Goal: Task Accomplishment & Management: Complete application form

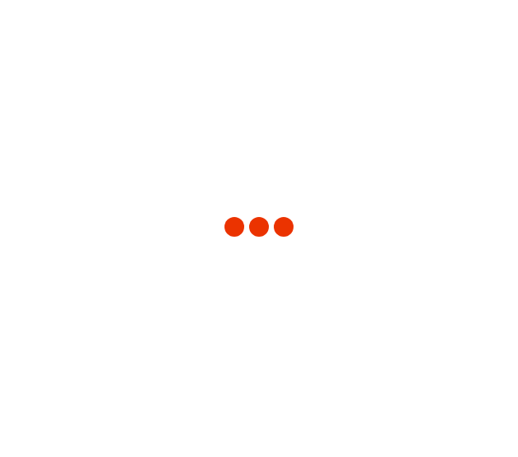
type input "[US_STATE]"
type input "[GEOGRAPHIC_DATA]"
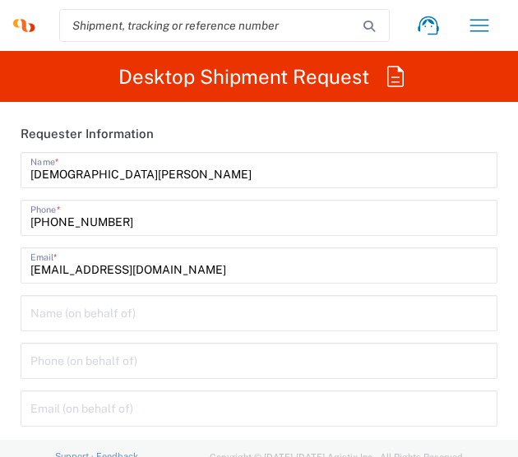
type input "3251"
type input "Syneos Health, LLC-[GEOGRAPHIC_DATA] [GEOGRAPHIC_DATA] [GEOGRAPHIC_DATA]"
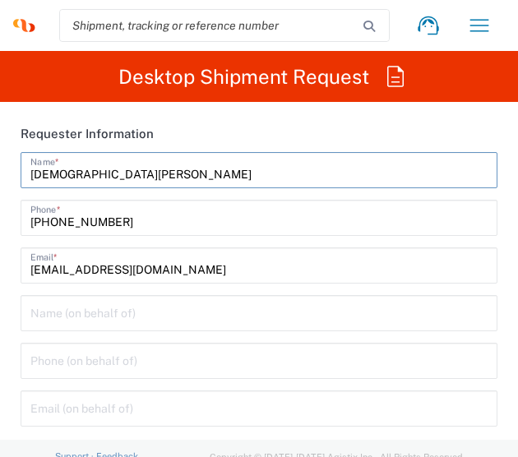
drag, startPoint x: 102, startPoint y: 176, endPoint x: -122, endPoint y: 170, distance: 223.6
click at [0, 170] on html "[DEMOGRAPHIC_DATA][PERSON_NAME] Home Shipment estimator Shipment tracking Deskt…" at bounding box center [259, 228] width 518 height 457
type input "BIFS SUPPORT TEAM"
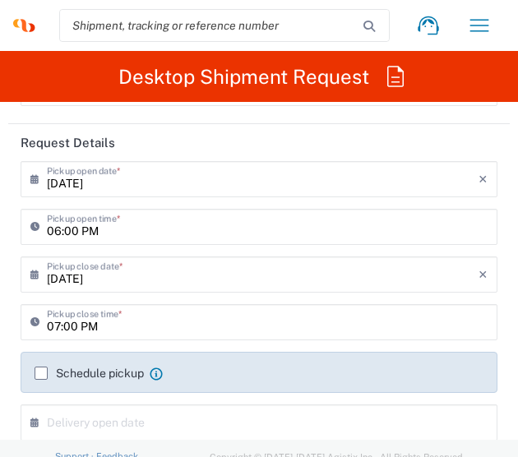
scroll to position [329, 0]
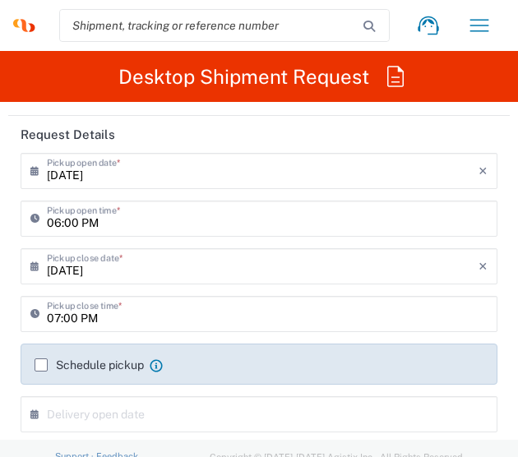
click at [95, 185] on div "[DATE] × Pickup open date *" at bounding box center [259, 171] width 477 height 36
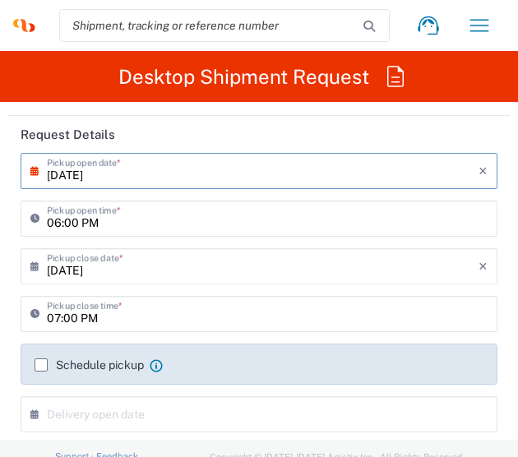
click at [36, 176] on icon at bounding box center [38, 171] width 16 height 26
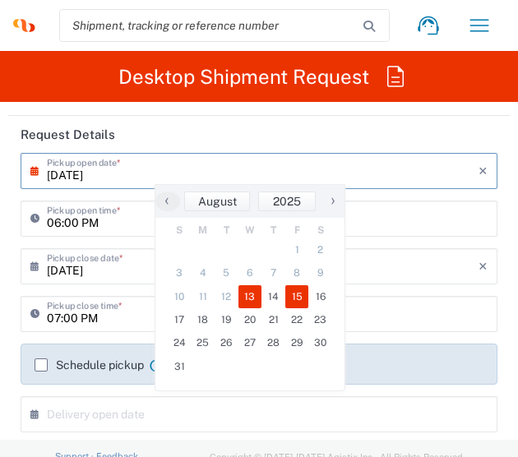
click at [305, 302] on span "15" at bounding box center [297, 296] width 24 height 23
type input "[DATE]"
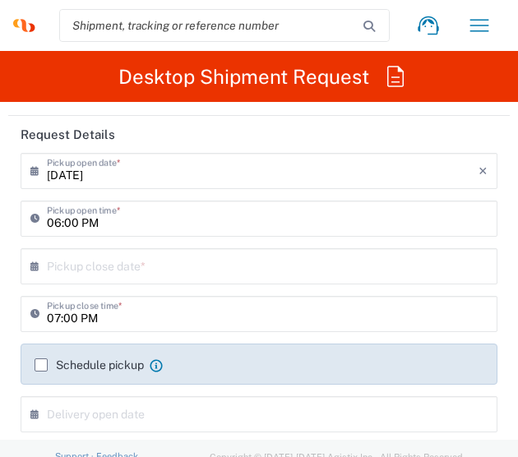
click at [56, 271] on input "text" at bounding box center [262, 265] width 431 height 29
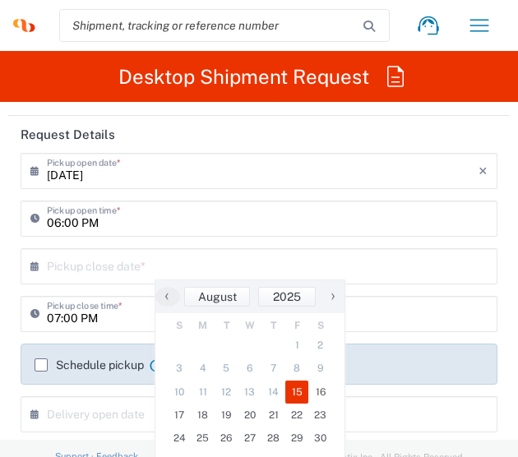
click at [296, 389] on span "15" at bounding box center [297, 391] width 24 height 23
type input "[DATE]"
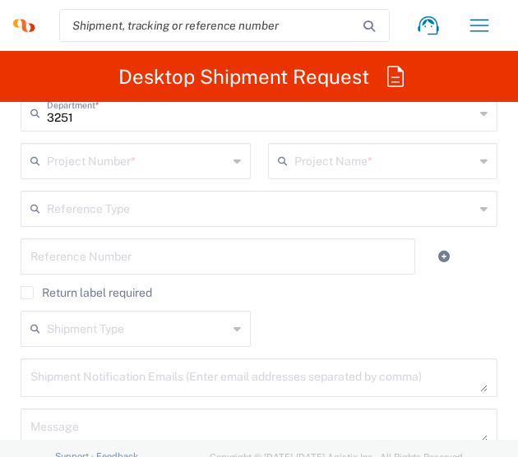
scroll to position [739, 0]
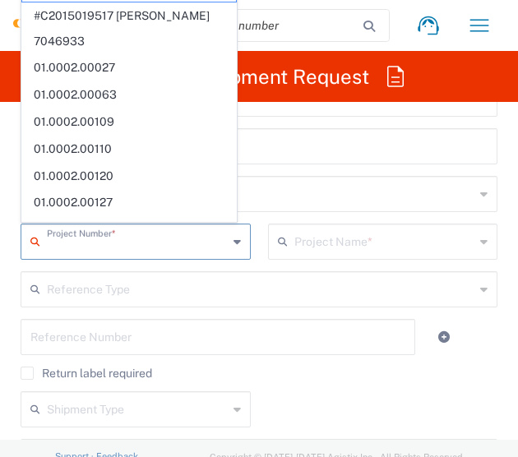
click at [101, 237] on input "text" at bounding box center [137, 240] width 181 height 29
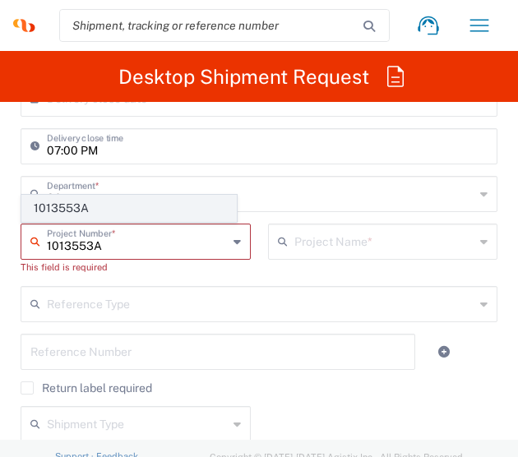
type input "1013553A"
click at [109, 214] on span "1013553A" at bounding box center [129, 208] width 214 height 25
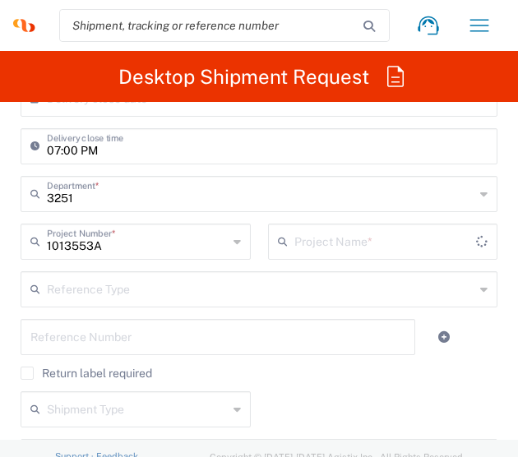
type input "Abbvie 1013553A"
click at [294, 253] on input "text" at bounding box center [384, 240] width 181 height 29
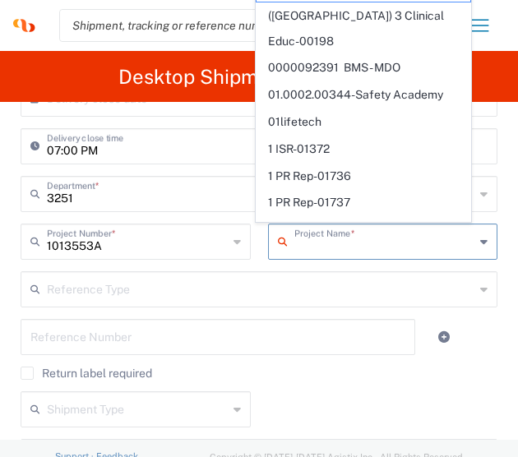
click at [294, 253] on input "text" at bounding box center [384, 240] width 181 height 29
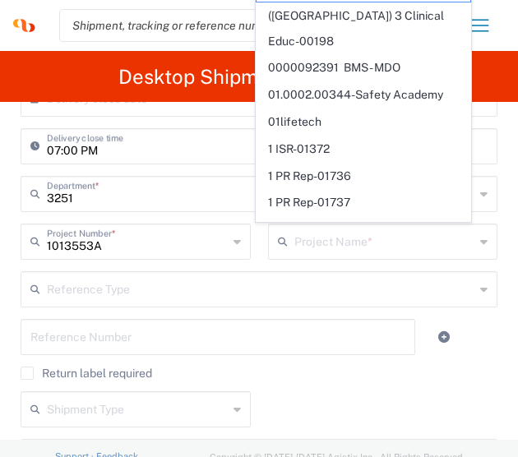
click at [259, 269] on div "Project Name * Abbvie 1013553A ([GEOGRAPHIC_DATA]) 3 Clinical Educ-00198 000009…" at bounding box center [382, 247] width 247 height 48
type input "Abbvie 1013553A"
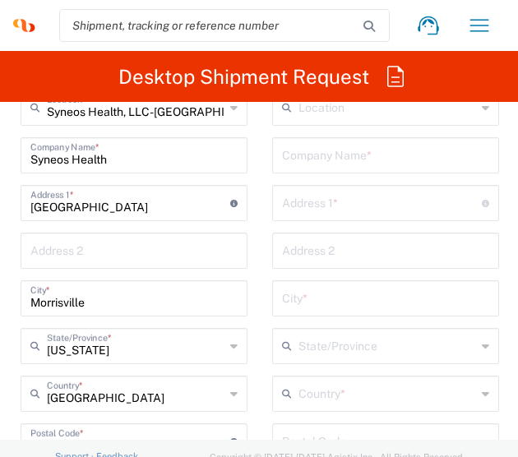
scroll to position [1150, 0]
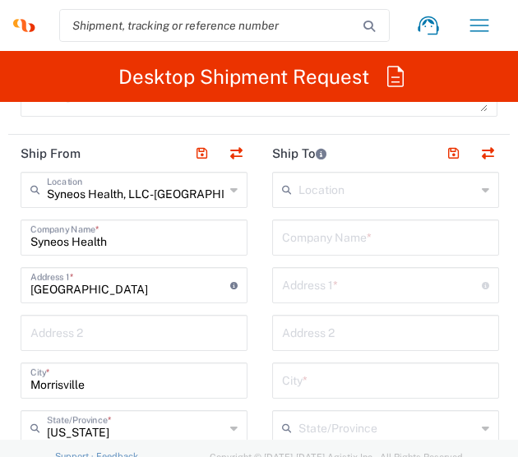
click at [317, 233] on input "text" at bounding box center [385, 236] width 207 height 29
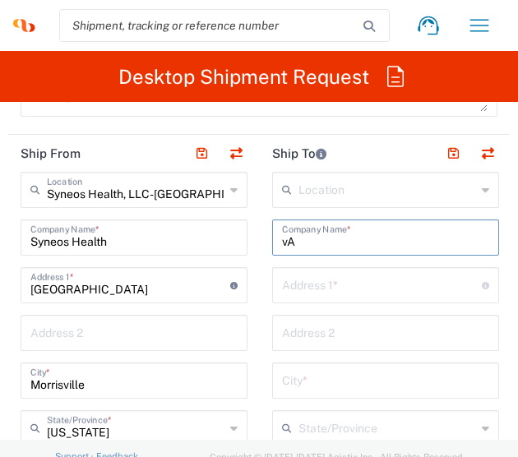
type input "v"
click at [362, 244] on input "VALUED PARTICIPANT" at bounding box center [385, 236] width 207 height 29
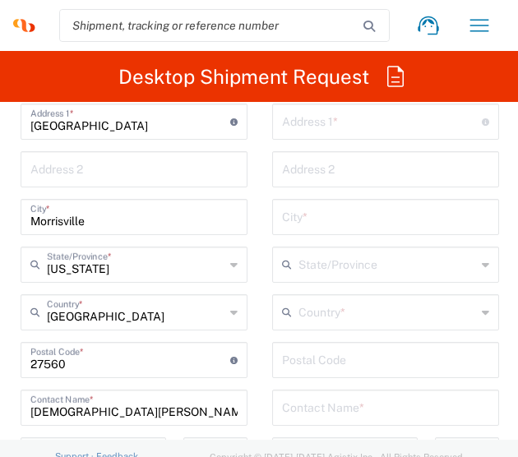
scroll to position [1315, 0]
type input "VALUED PARTICIPANT"
click at [325, 401] on input "text" at bounding box center [385, 405] width 207 height 29
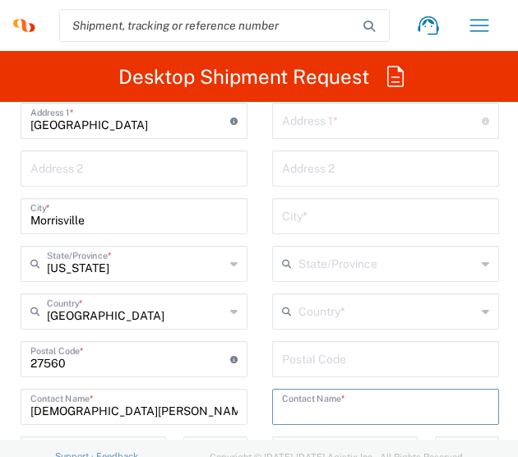
paste input "VALUED PARTICIPANT"
type input "VALUED PARTICIPANT"
click at [105, 401] on input "[DEMOGRAPHIC_DATA][PERSON_NAME]" at bounding box center [133, 405] width 207 height 29
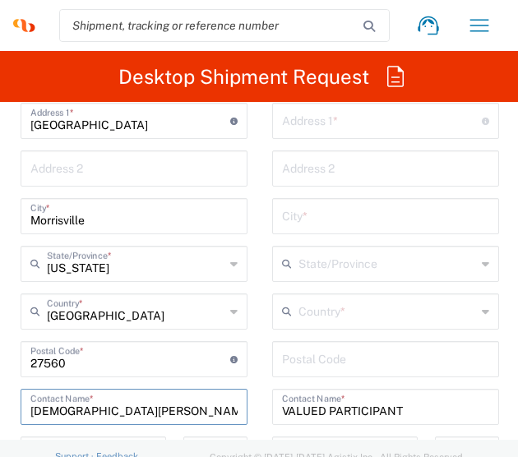
click at [105, 401] on input "[DEMOGRAPHIC_DATA][PERSON_NAME]" at bounding box center [133, 405] width 207 height 29
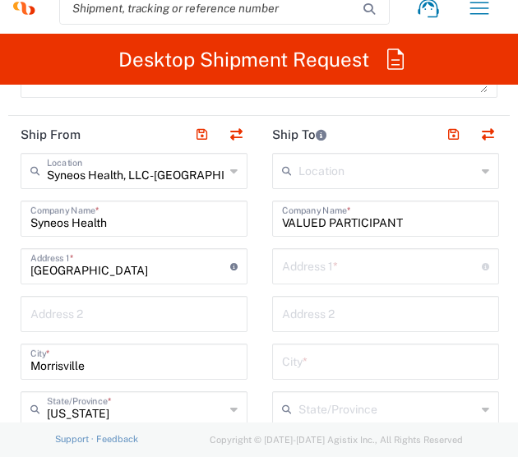
scroll to position [1232, 0]
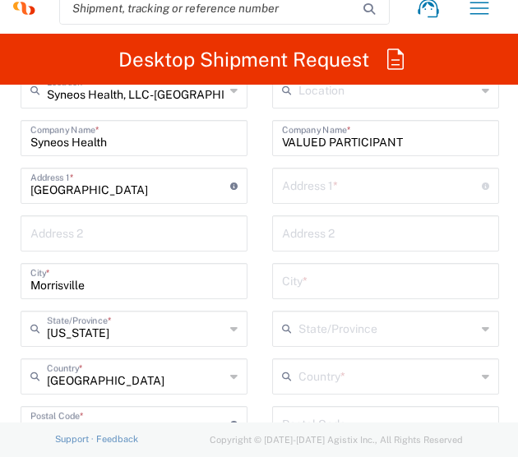
type input "BIFS SUPPORT TEAM"
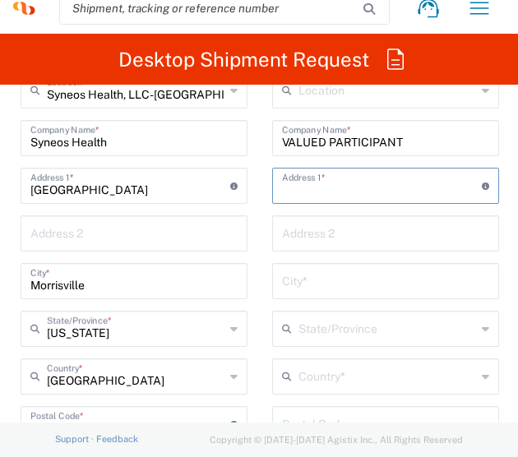
paste input "2018 [PERSON_NAME]"
type input "2018 [PERSON_NAME]"
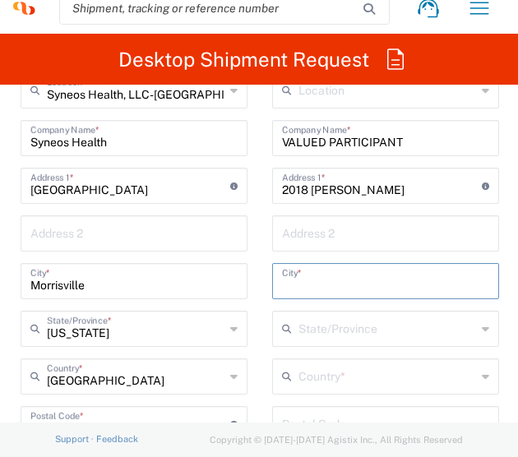
paste input "North [PERSON_NAME]"
type input "North [PERSON_NAME]"
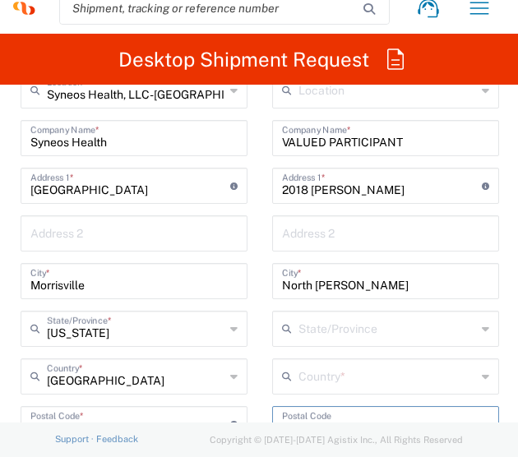
paste input "14111"
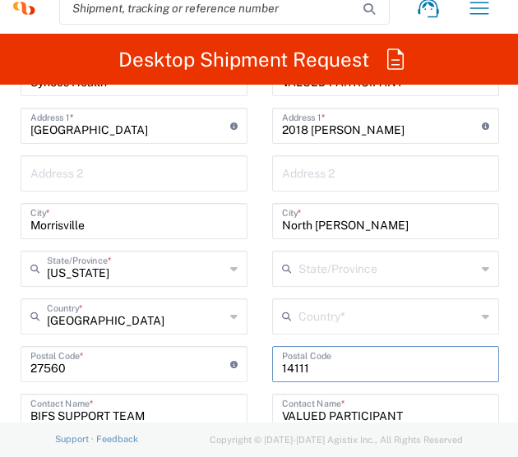
scroll to position [1326, 0]
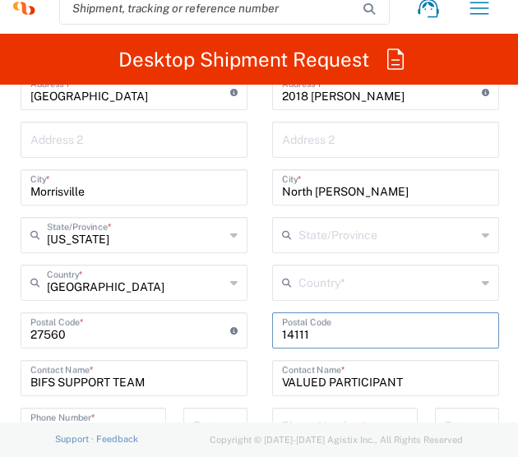
type input "14111"
click at [392, 280] on input "text" at bounding box center [386, 281] width 177 height 29
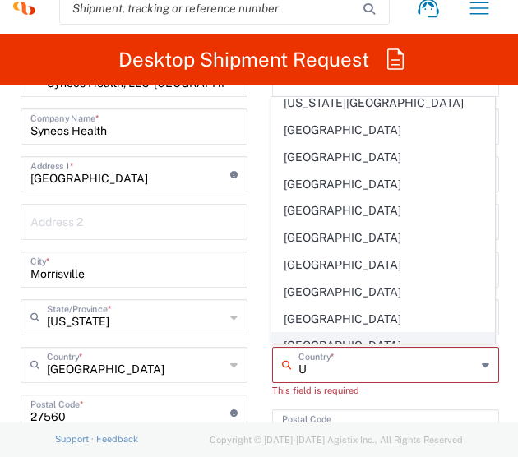
scroll to position [1756, 0]
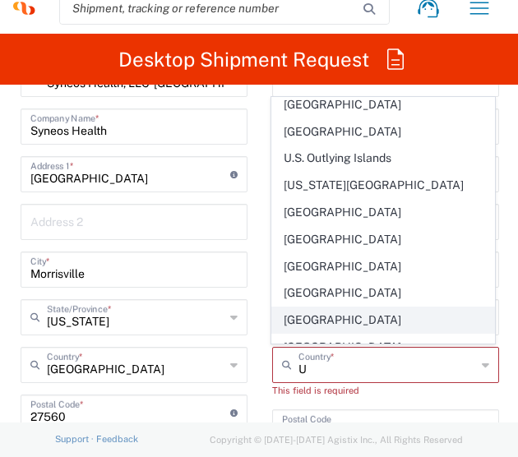
click at [339, 307] on span "[GEOGRAPHIC_DATA]" at bounding box center [383, 319] width 222 height 25
type input "[GEOGRAPHIC_DATA]"
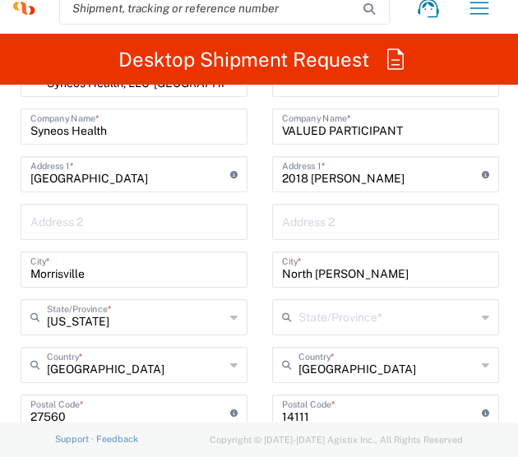
click at [340, 310] on input "text" at bounding box center [386, 316] width 177 height 29
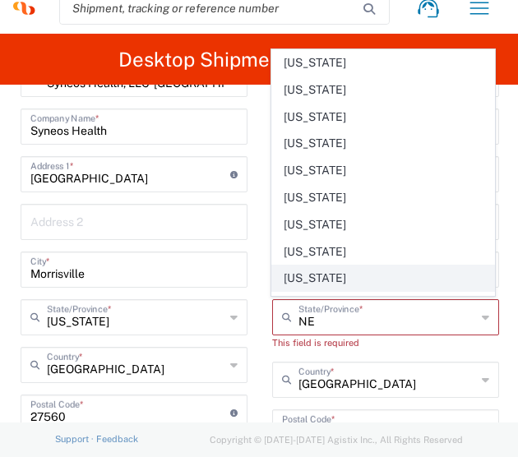
click at [335, 270] on span "[US_STATE]" at bounding box center [383, 277] width 222 height 25
type input "[US_STATE]"
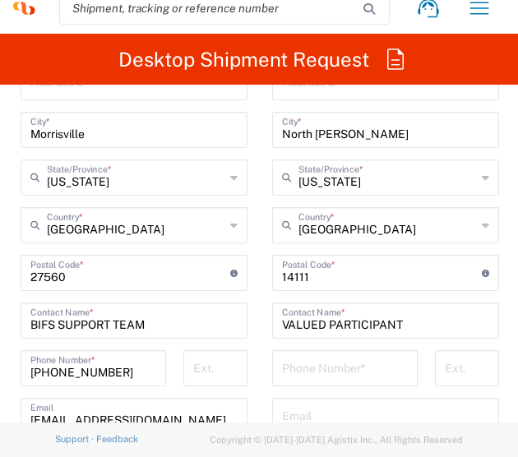
scroll to position [1490, 0]
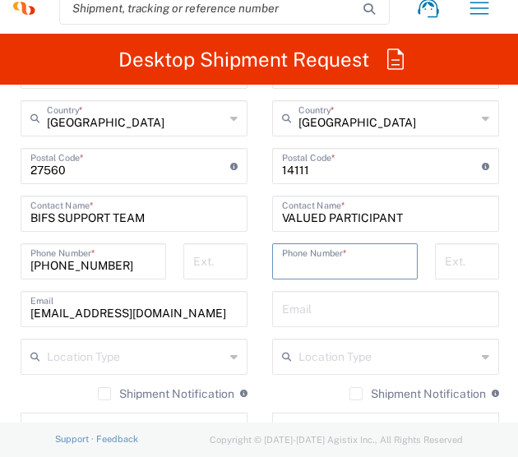
click at [351, 269] on input "tel" at bounding box center [345, 260] width 126 height 29
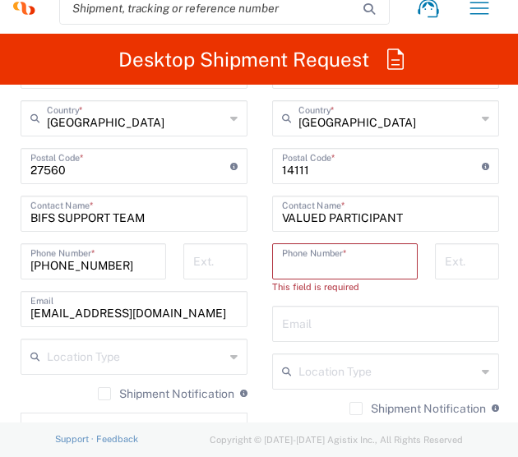
paste input "[PHONE_NUMBER]"
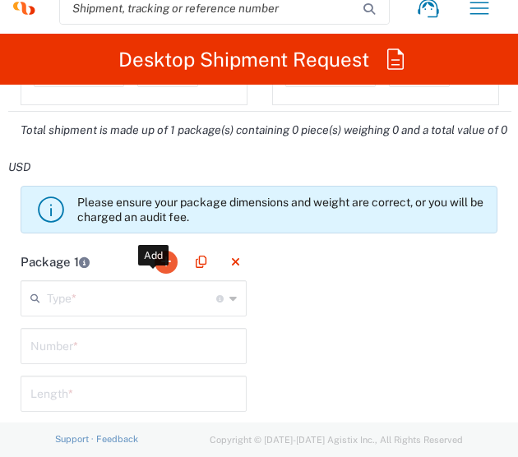
scroll to position [1983, 0]
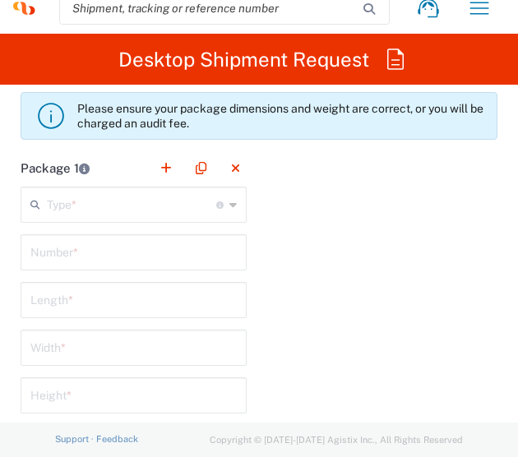
type input "[PHONE_NUMBER]"
click at [113, 205] on input "text" at bounding box center [131, 203] width 169 height 29
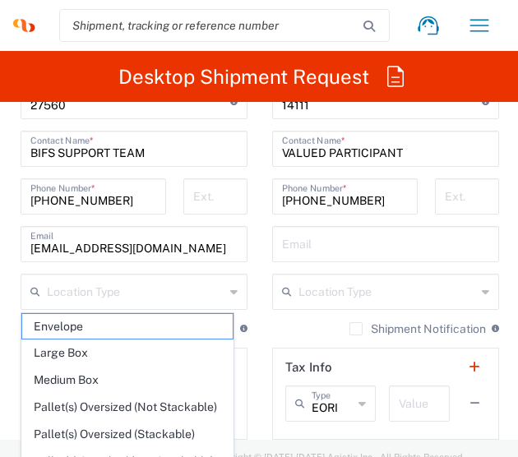
scroll to position [1737, 0]
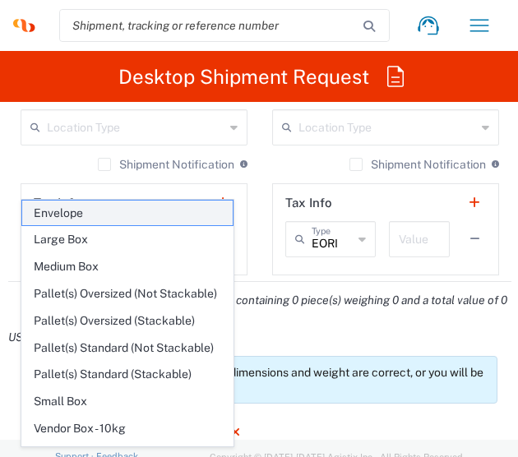
click at [123, 219] on span "Envelope" at bounding box center [127, 212] width 210 height 25
type input "Envelope"
type input "1"
type input "9.5"
type input "12.5"
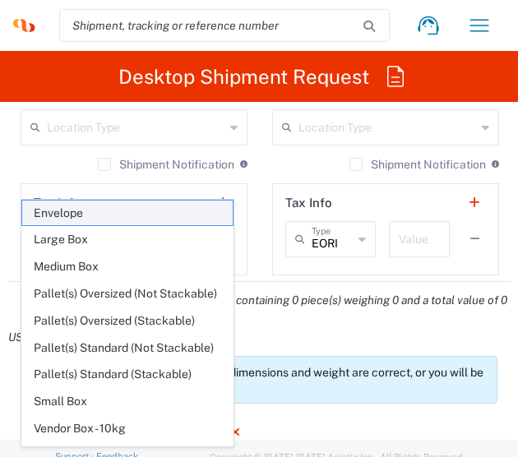
type input "0.25"
type input "in"
type input "0.45"
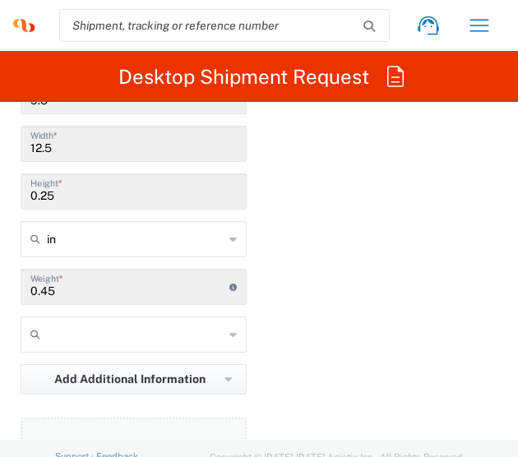
scroll to position [2230, 0]
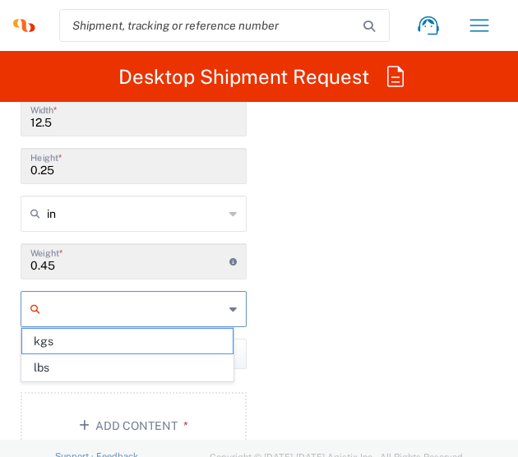
click at [95, 300] on input "text" at bounding box center [135, 309] width 177 height 26
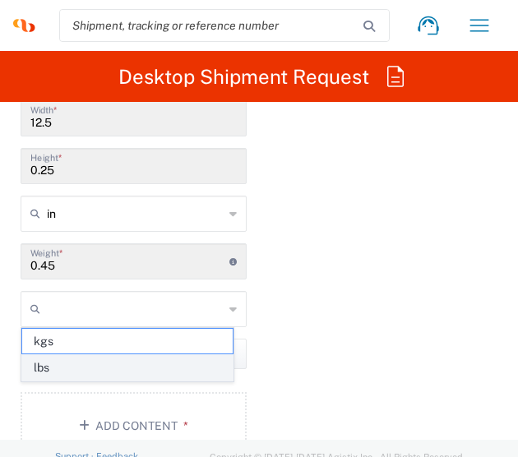
click at [66, 366] on span "lbs" at bounding box center [127, 367] width 210 height 25
type input "lbs"
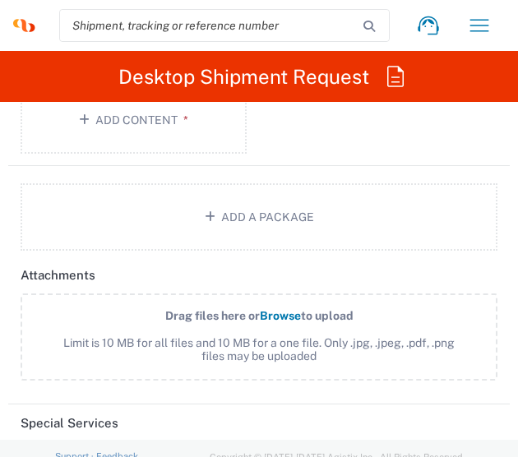
scroll to position [2476, 0]
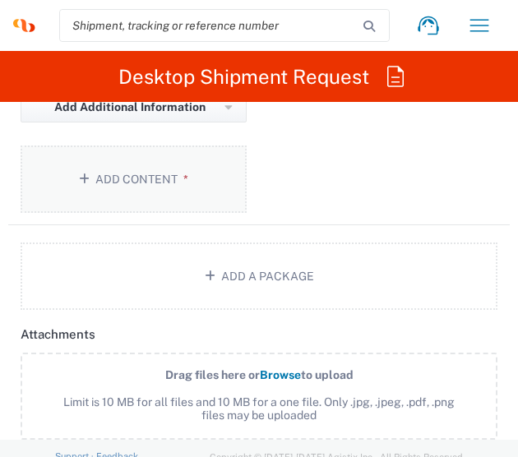
click at [189, 196] on button "Add Content *" at bounding box center [134, 178] width 226 height 67
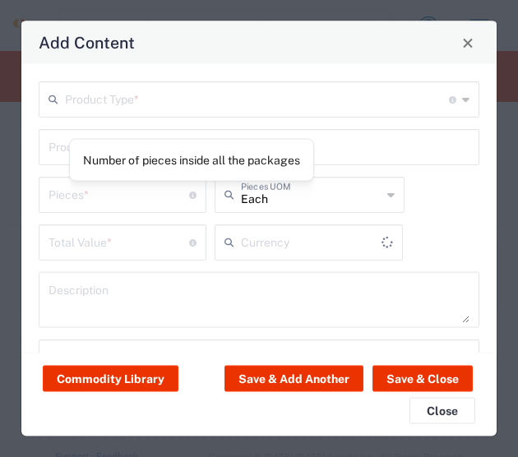
type input "US Dollar"
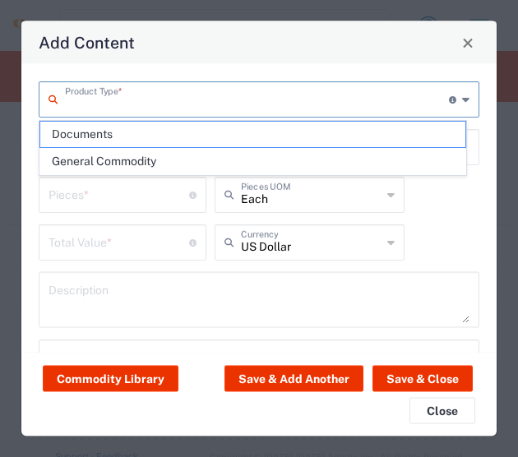
click at [112, 104] on input "text" at bounding box center [257, 98] width 384 height 29
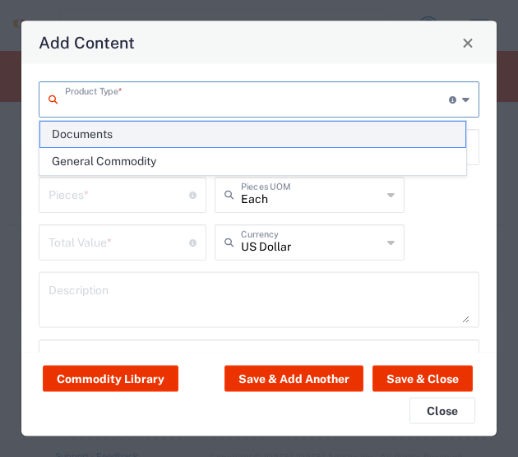
click at [107, 136] on span "Documents" at bounding box center [252, 134] width 425 height 25
type input "Documents"
type input "1"
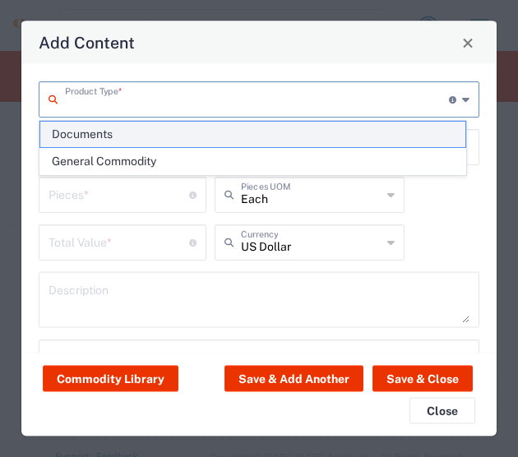
type textarea "Documents"
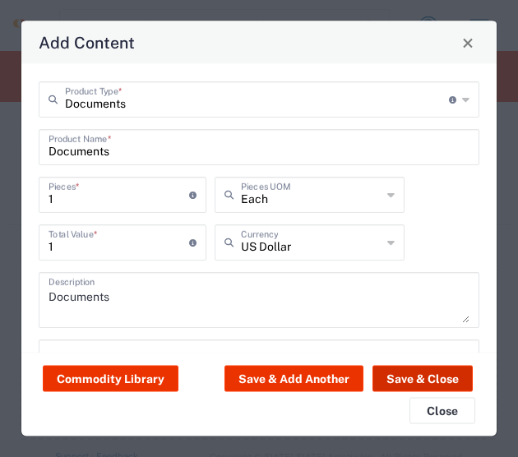
click at [421, 371] on button "Save & Close" at bounding box center [422, 378] width 100 height 26
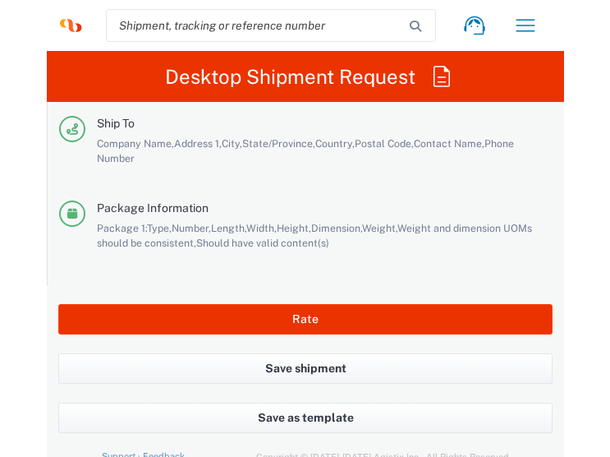
scroll to position [3786, 0]
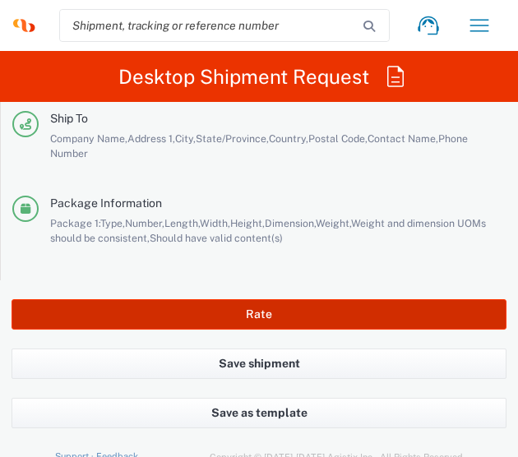
click at [206, 300] on button "Rate" at bounding box center [259, 314] width 495 height 30
type input "1013553A"
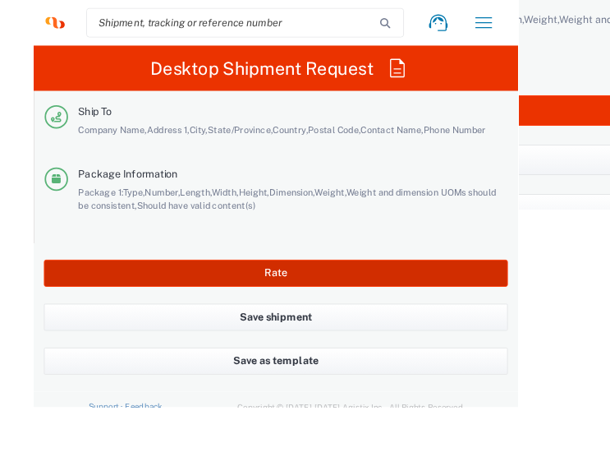
scroll to position [3719, 0]
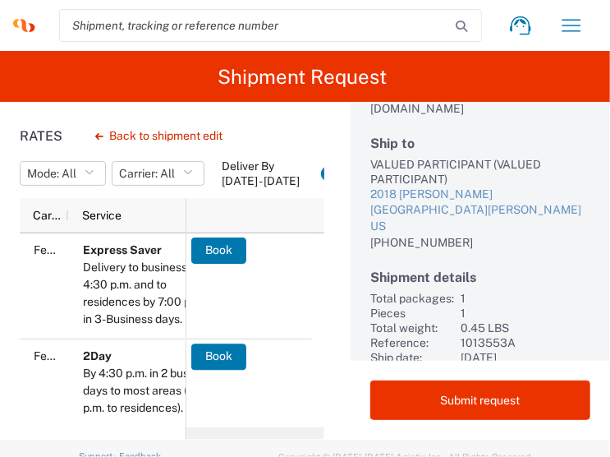
scroll to position [176, 0]
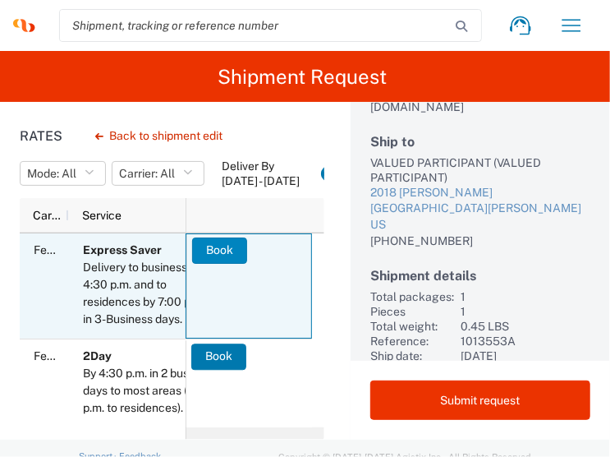
click at [210, 244] on button "Book" at bounding box center [219, 250] width 55 height 26
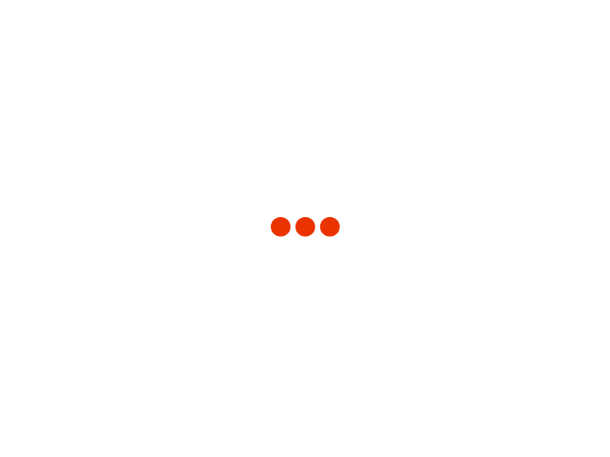
scroll to position [169, 0]
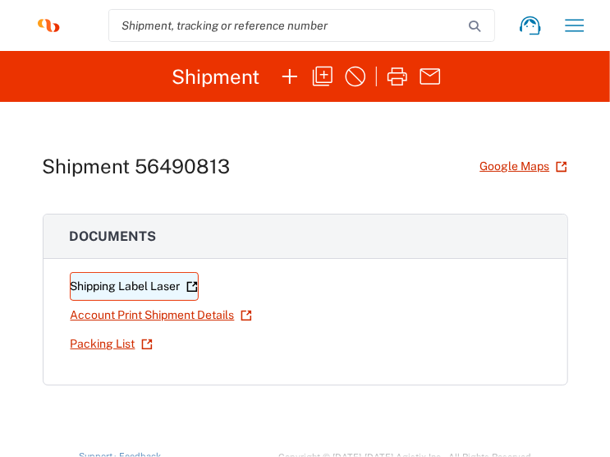
click at [133, 288] on link "Shipping Label Laser" at bounding box center [134, 286] width 129 height 29
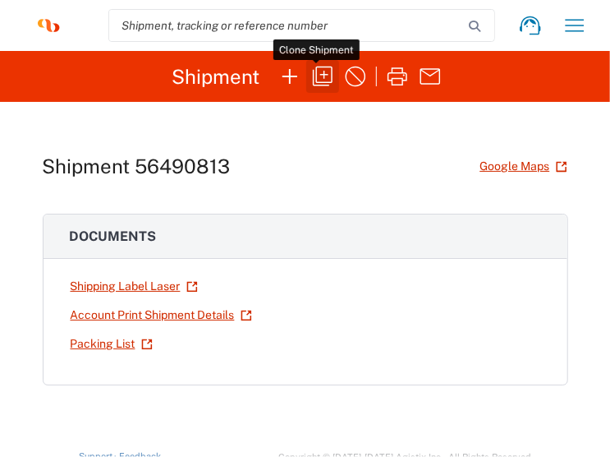
click at [324, 82] on icon "button" at bounding box center [323, 77] width 20 height 20
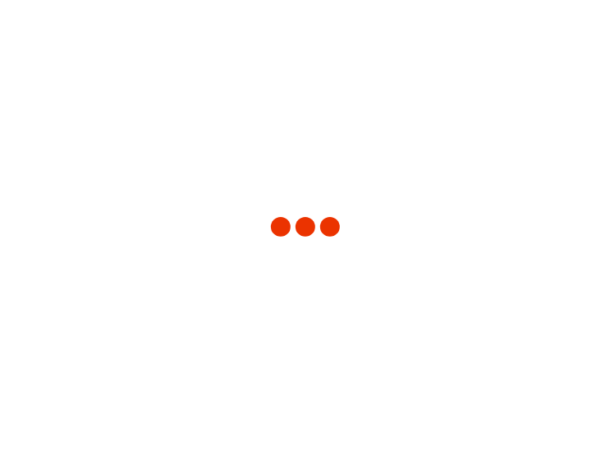
type input "[US_STATE]"
type input "Envelope"
type input "1013553A"
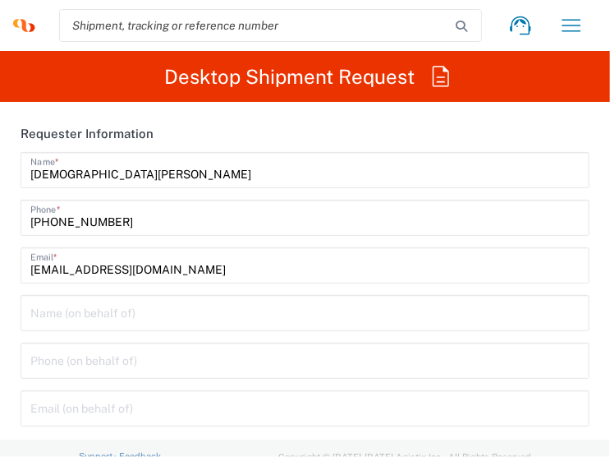
type input "Abbvie 1013553A"
type input "3251"
click at [80, 173] on input "[DEMOGRAPHIC_DATA][PERSON_NAME]" at bounding box center [305, 168] width 550 height 29
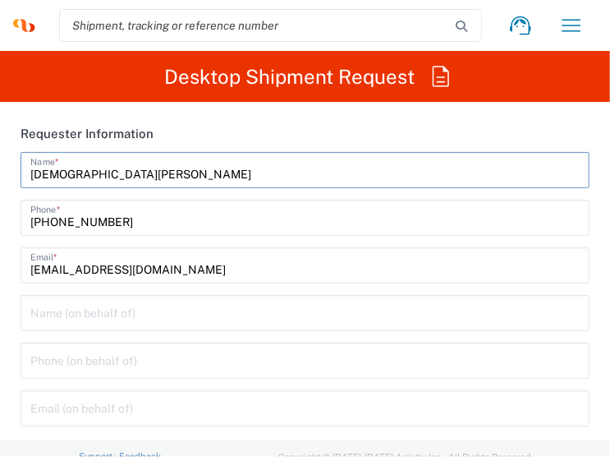
click at [80, 173] on input "[DEMOGRAPHIC_DATA][PERSON_NAME]" at bounding box center [305, 168] width 550 height 29
type input "BIFS SUPPORT TEAM"
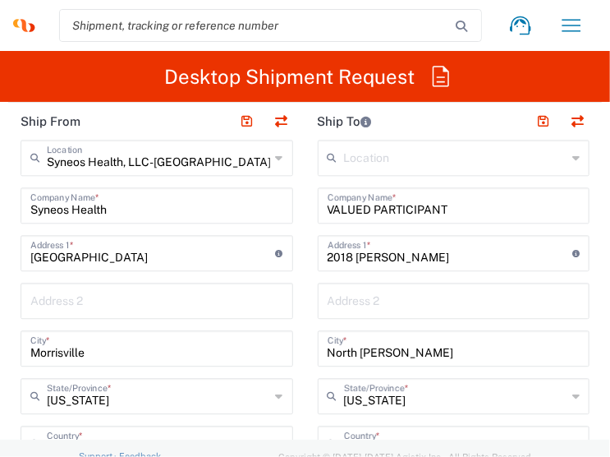
scroll to position [1232, 0]
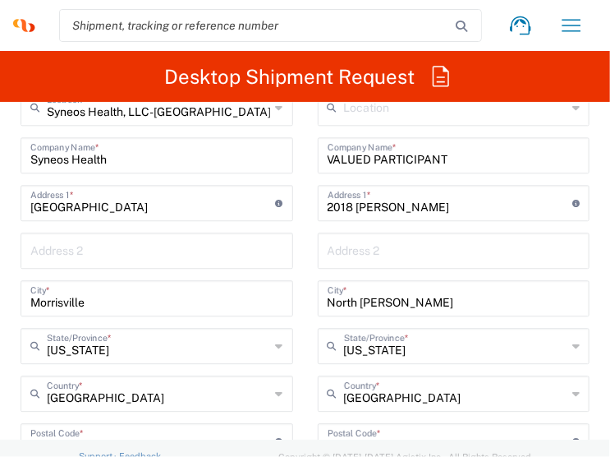
click at [372, 213] on input "2018 [PERSON_NAME]" at bounding box center [451, 201] width 246 height 29
click at [373, 205] on input "2018 [PERSON_NAME]" at bounding box center [451, 201] width 246 height 29
paste input "19 Rorbach Ln"
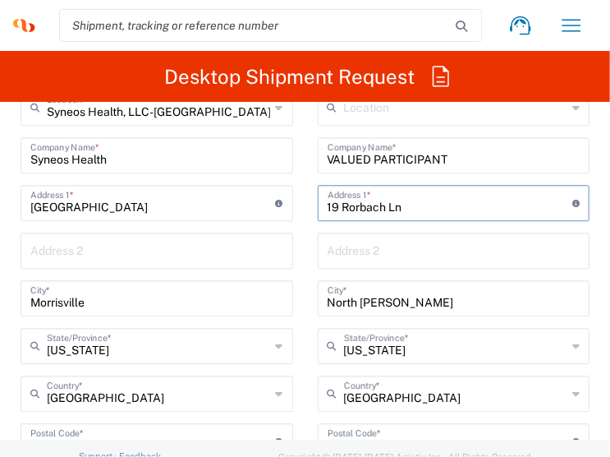
type input "19 Rorbach Ln"
click at [369, 295] on input "North [PERSON_NAME]" at bounding box center [454, 297] width 253 height 29
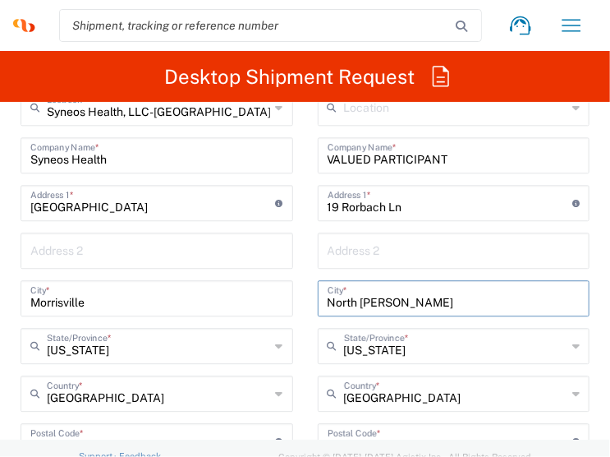
click at [369, 295] on input "North [PERSON_NAME]" at bounding box center [454, 297] width 253 height 29
paste input "Geneseo"
type input "Geneseo"
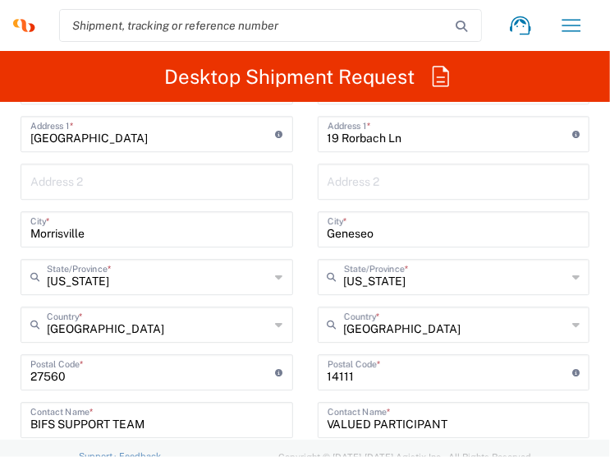
scroll to position [1397, 0]
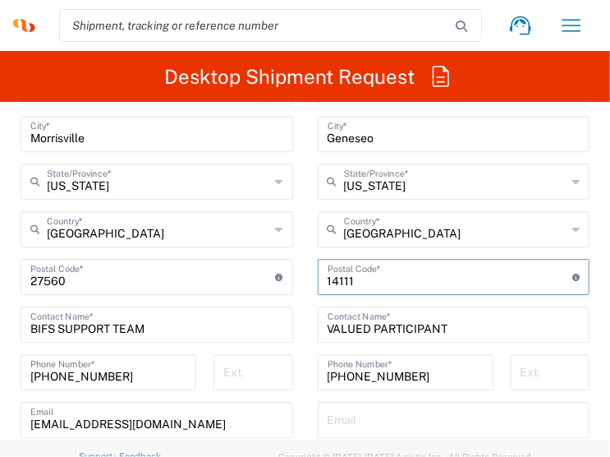
click at [348, 283] on input "undefined" at bounding box center [451, 275] width 246 height 29
paste input "14454"
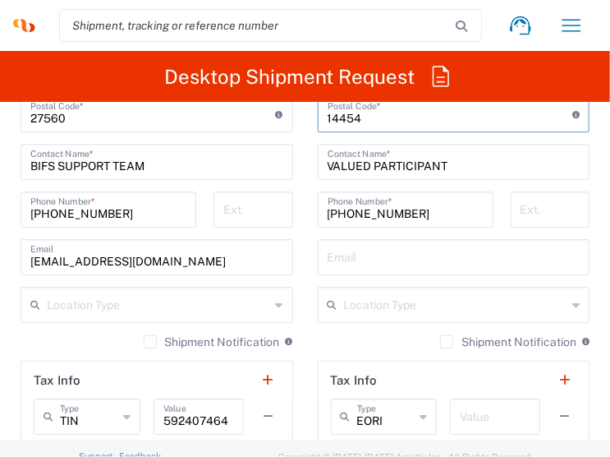
scroll to position [1561, 0]
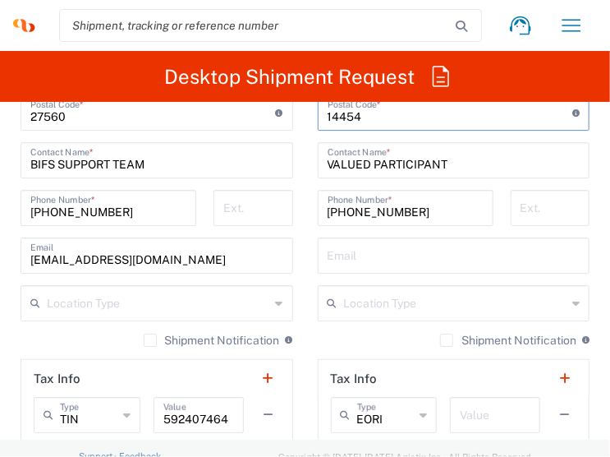
type input "14454"
click at [352, 208] on input "[PHONE_NUMBER]" at bounding box center [406, 206] width 156 height 29
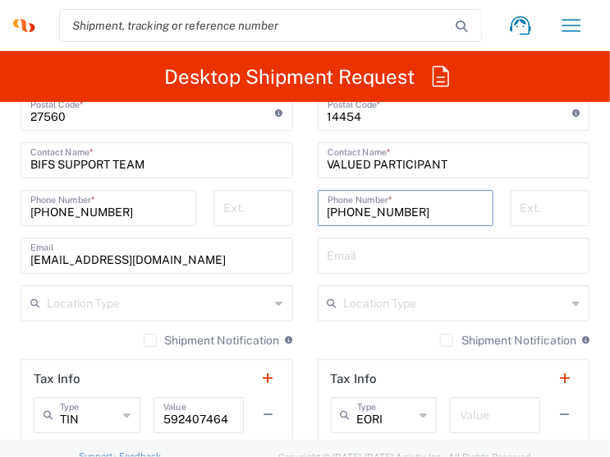
click at [352, 208] on input "[PHONE_NUMBER]" at bounding box center [406, 206] width 156 height 29
paste input "5857390958"
click at [339, 208] on input "5857390958" at bounding box center [406, 206] width 156 height 29
click at [362, 216] on input "585-7390958" at bounding box center [406, 206] width 156 height 29
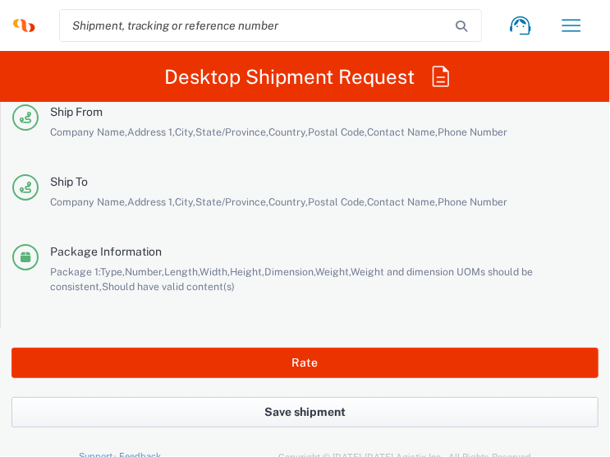
scroll to position [3697, 0]
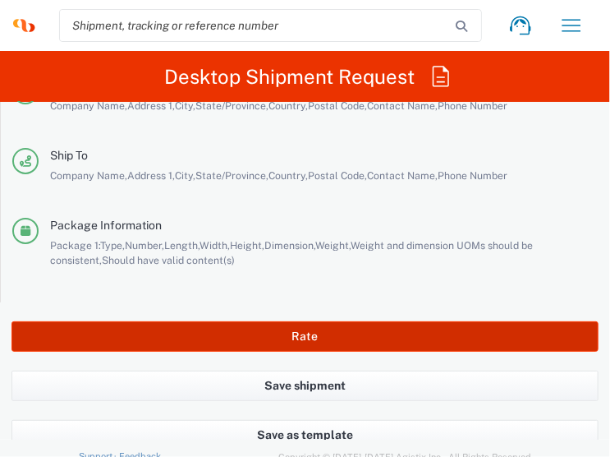
type input "[PHONE_NUMBER]"
click at [253, 339] on button "Rate" at bounding box center [305, 336] width 587 height 30
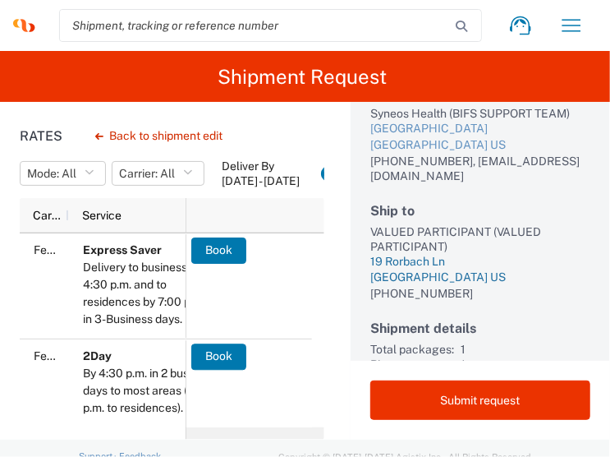
scroll to position [82, 0]
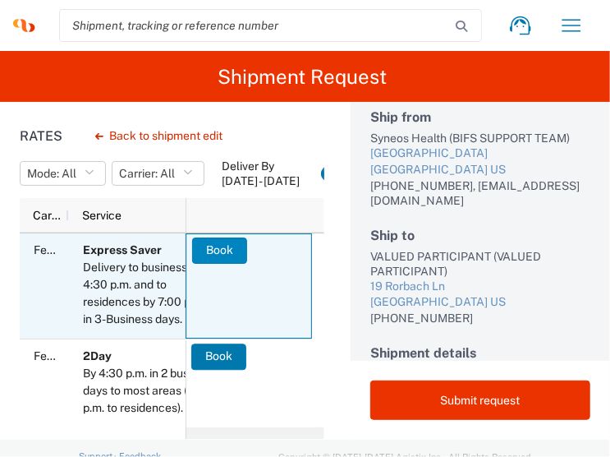
click at [196, 250] on button "Book" at bounding box center [219, 250] width 55 height 26
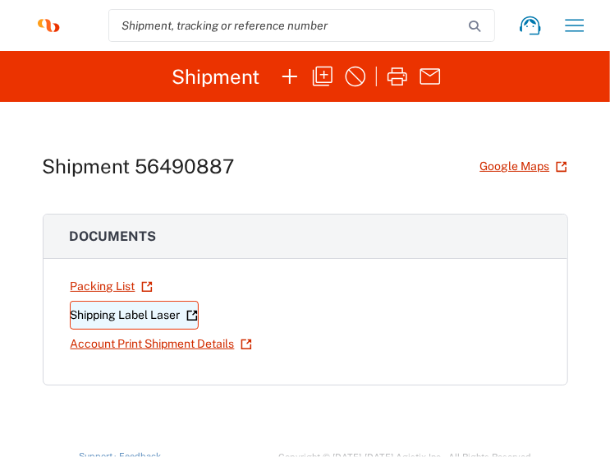
click at [76, 306] on link "Shipping Label Laser" at bounding box center [134, 315] width 129 height 29
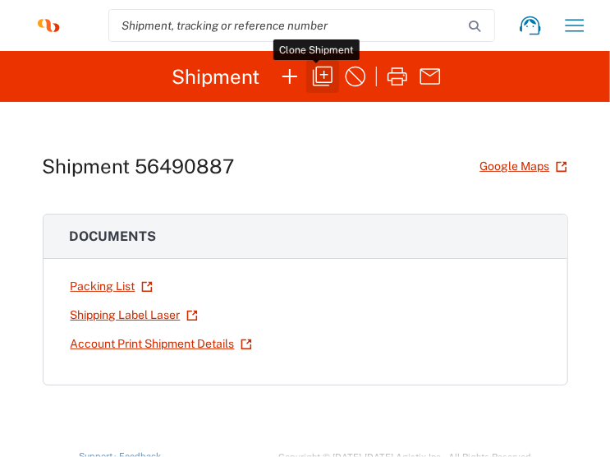
click at [315, 71] on icon "button" at bounding box center [323, 76] width 26 height 26
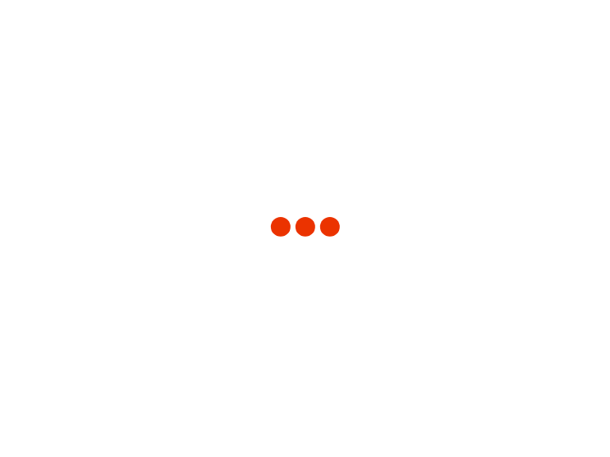
type input "1013553A"
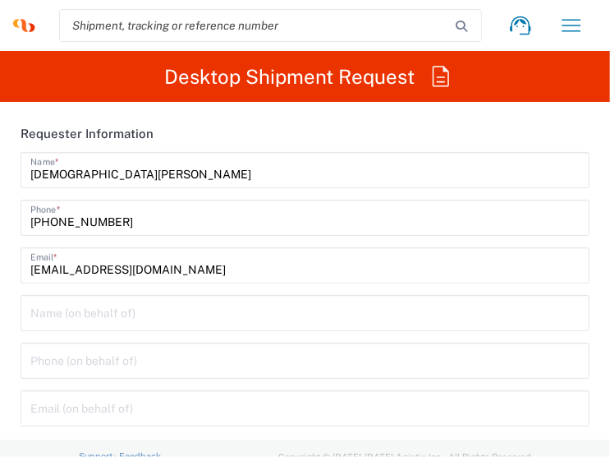
type input "[US_STATE]"
type input "Envelope"
type input "[US_STATE]"
type input "Abbvie 1013553A"
type input "3251"
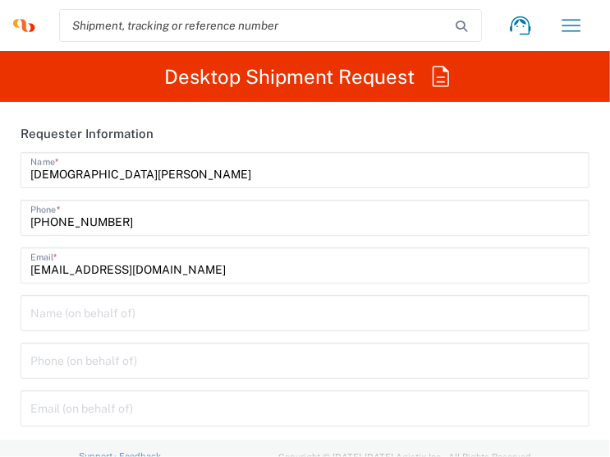
click at [85, 168] on input "[DEMOGRAPHIC_DATA][PERSON_NAME]" at bounding box center [305, 168] width 550 height 29
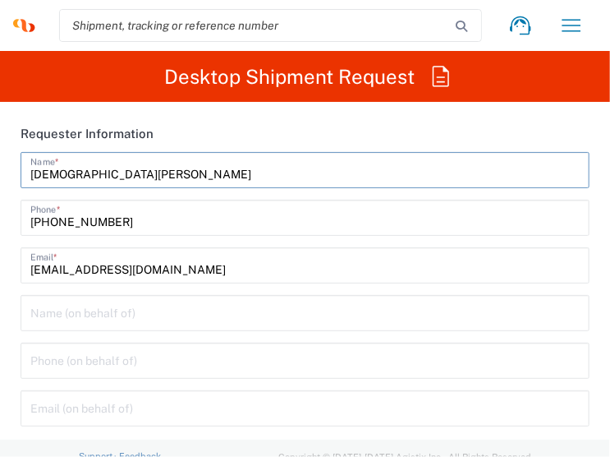
click at [85, 168] on input "[DEMOGRAPHIC_DATA][PERSON_NAME]" at bounding box center [305, 168] width 550 height 29
type input "BIFS SUPPORT TEAM"
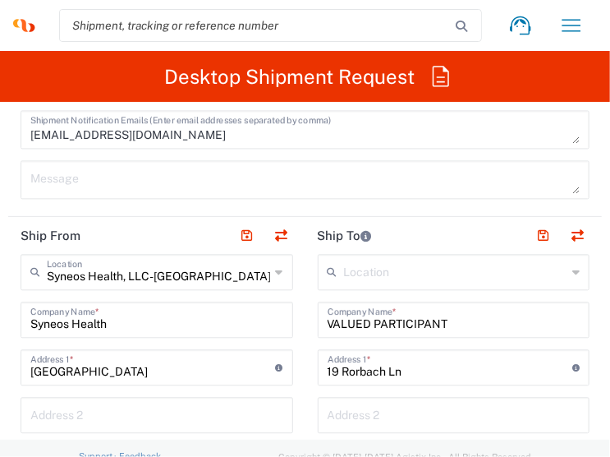
scroll to position [1232, 0]
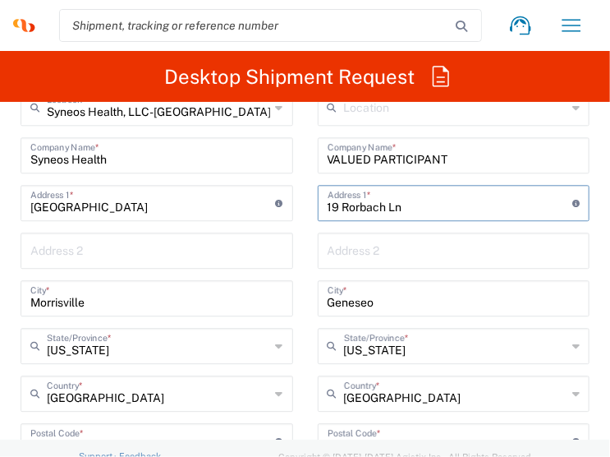
click at [376, 196] on input "19 Rorbach Ln" at bounding box center [451, 201] width 246 height 29
paste input "[STREET_ADDRESS]"
type input "[STREET_ADDRESS]"
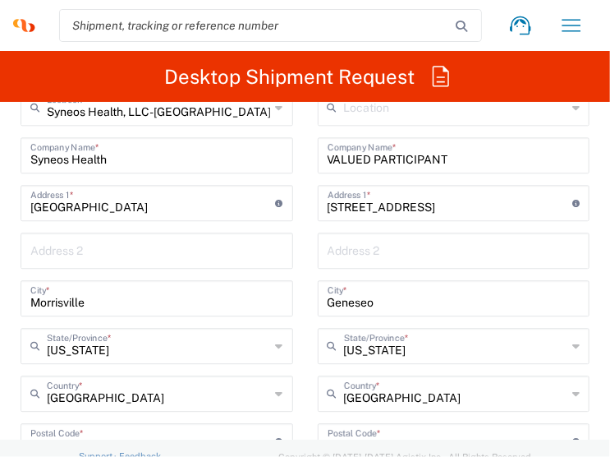
click at [368, 301] on input "Geneseo" at bounding box center [454, 297] width 253 height 29
paste input "[GEOGRAPHIC_DATA]"
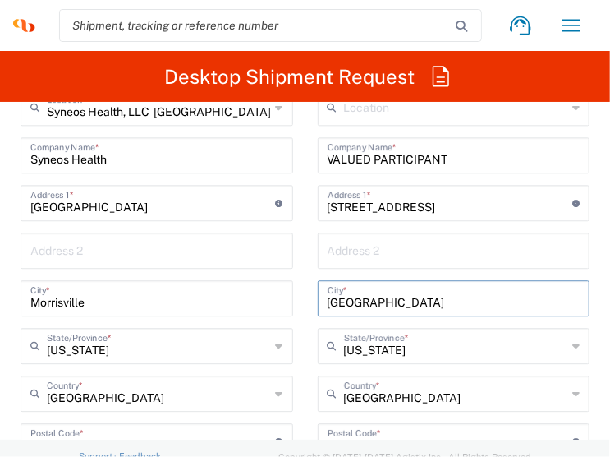
type input "[GEOGRAPHIC_DATA]"
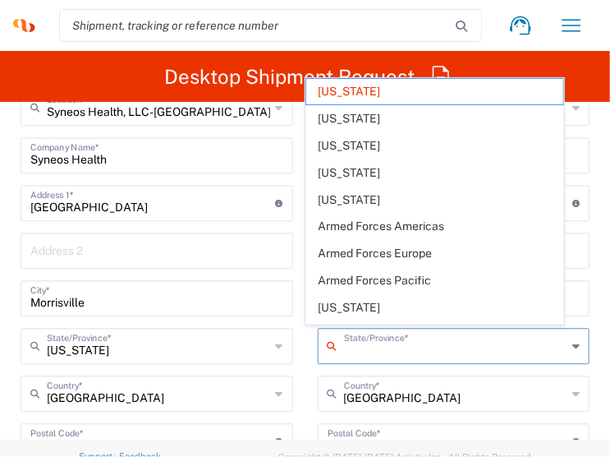
click at [365, 351] on input "text" at bounding box center [455, 344] width 223 height 29
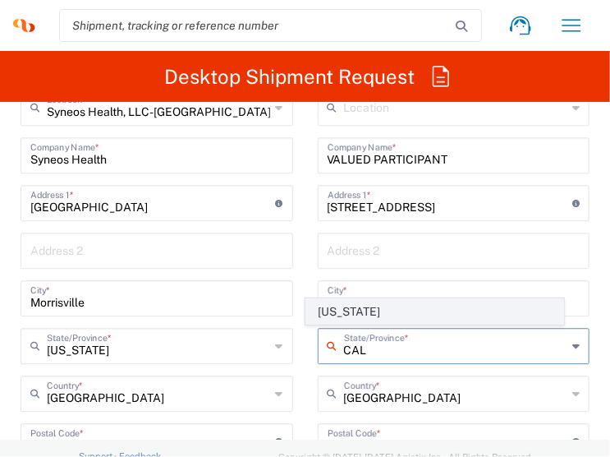
click at [333, 310] on span "[US_STATE]" at bounding box center [434, 311] width 256 height 25
type input "[US_STATE]"
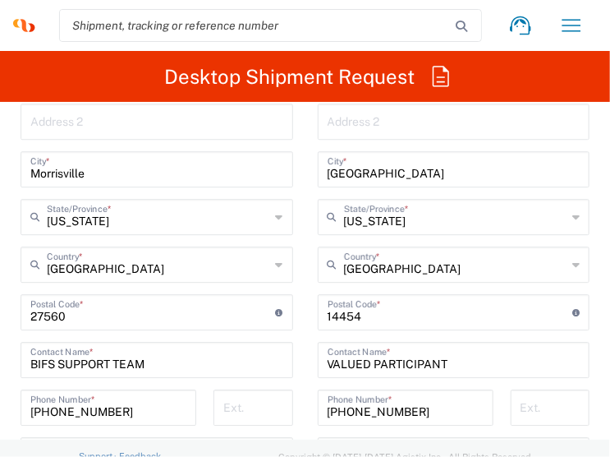
scroll to position [1479, 0]
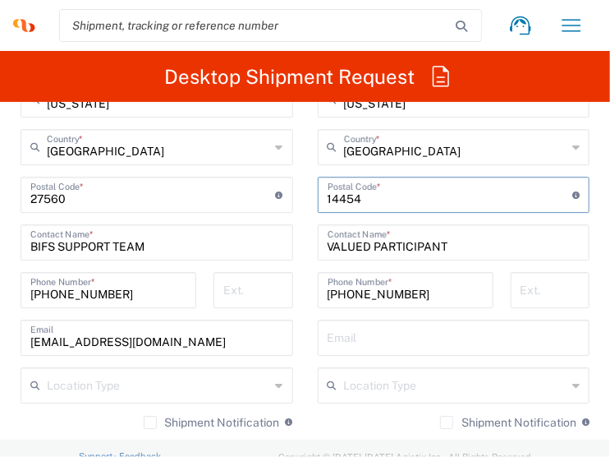
drag, startPoint x: 375, startPoint y: 195, endPoint x: 283, endPoint y: 200, distance: 92.2
click at [283, 200] on div "Ship From Syneos Health, LLC-[GEOGRAPHIC_DATA] [GEOGRAPHIC_DATA] [GEOGRAPHIC_DA…" at bounding box center [305, 173] width 594 height 734
paste input "90277"
type input "90277"
click at [343, 297] on input "[PHONE_NUMBER]" at bounding box center [406, 288] width 156 height 29
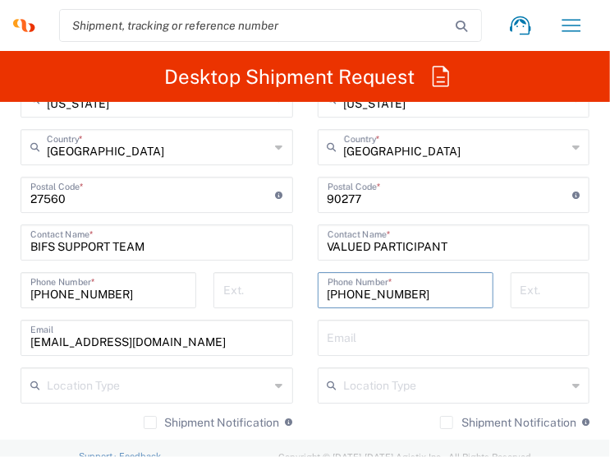
click at [343, 297] on input "[PHONE_NUMBER]" at bounding box center [406, 288] width 156 height 29
paste input "(310) 480-68"
click at [343, 296] on input "[PHONE_NUMBER]" at bounding box center [406, 288] width 156 height 29
click at [328, 292] on input "([PHONE_NUMBER]" at bounding box center [406, 288] width 156 height 29
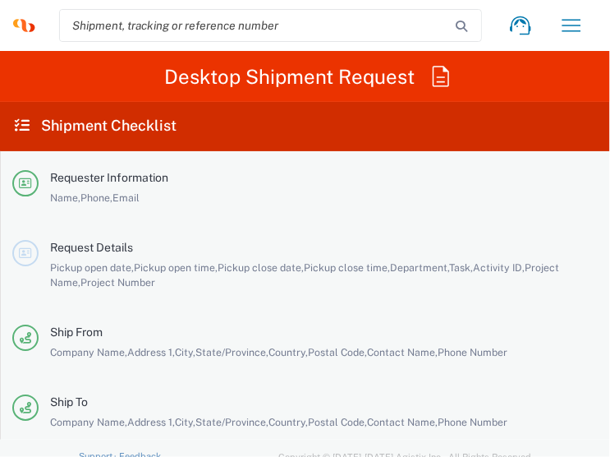
scroll to position [3719, 0]
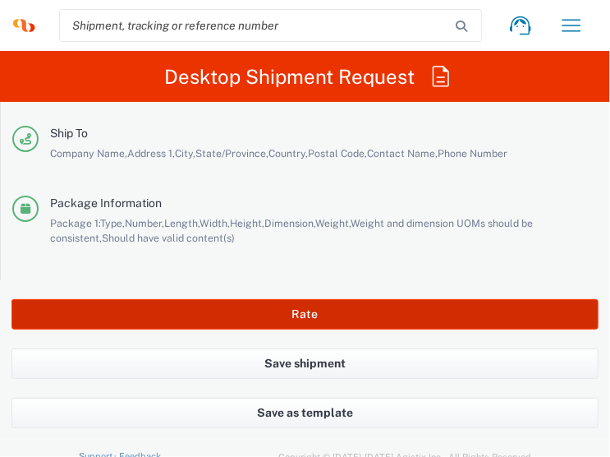
type input "[PHONE_NUMBER]"
click at [254, 313] on button "Rate" at bounding box center [305, 314] width 587 height 30
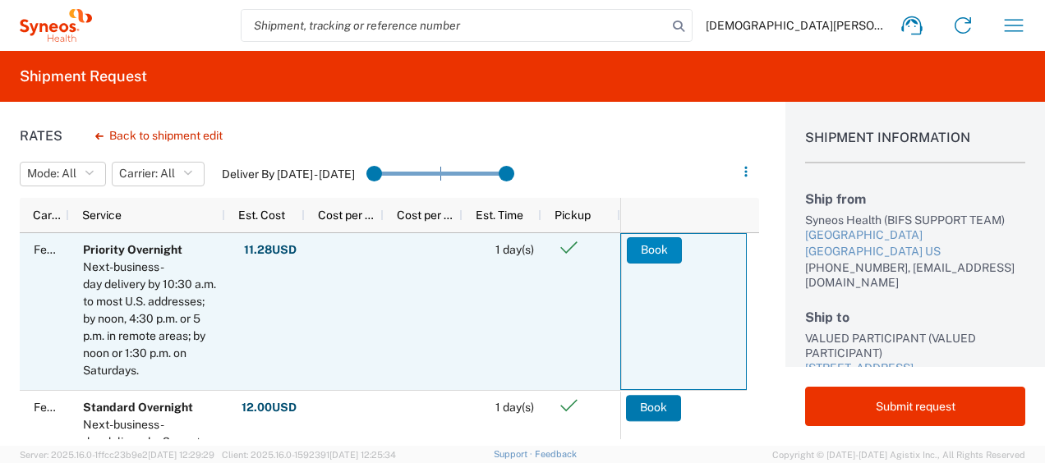
click at [517, 258] on button "Book" at bounding box center [654, 250] width 55 height 26
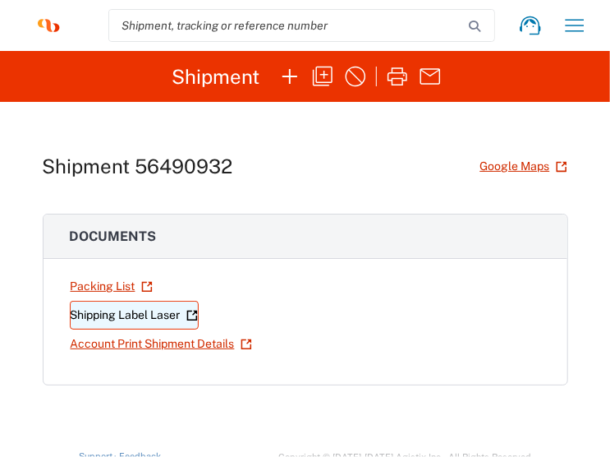
click at [105, 316] on link "Shipping Label Laser" at bounding box center [134, 315] width 129 height 29
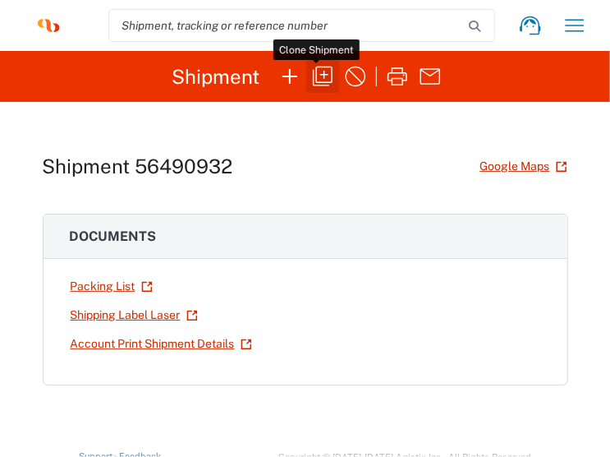
click at [313, 82] on icon "button" at bounding box center [323, 77] width 20 height 20
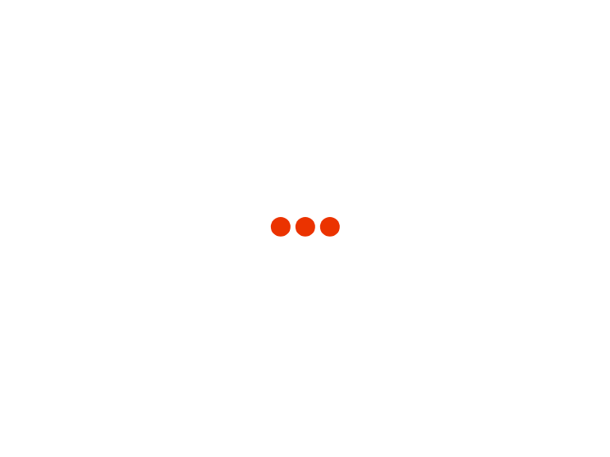
type input "[US_STATE]"
type input "Envelope"
type input "1013553A"
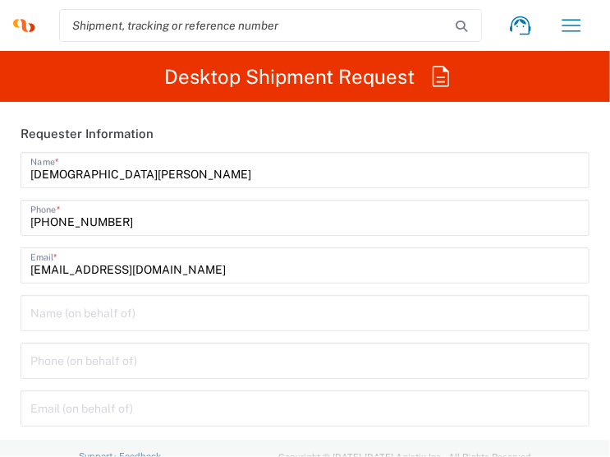
type input "Abbvie 1013553A"
type input "3251"
click at [71, 168] on input "[DEMOGRAPHIC_DATA][PERSON_NAME]" at bounding box center [305, 168] width 550 height 29
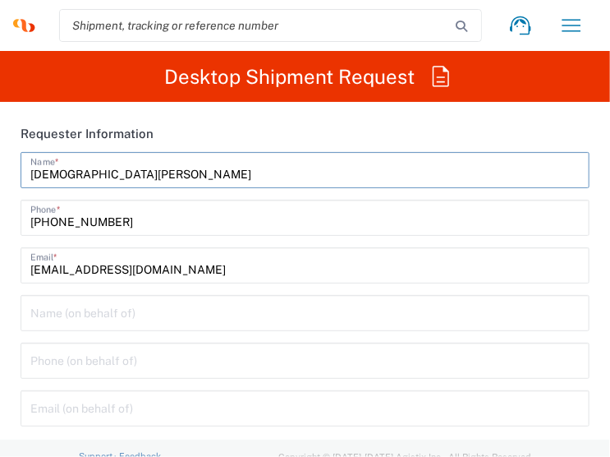
click at [71, 168] on input "[DEMOGRAPHIC_DATA][PERSON_NAME]" at bounding box center [305, 168] width 550 height 29
type input "BIFS SUPPORT TEAM"
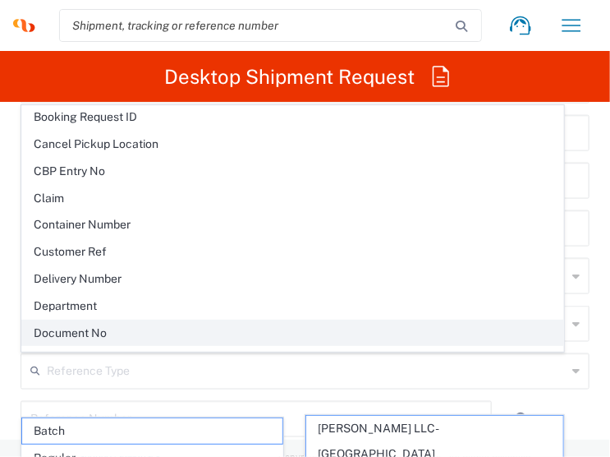
scroll to position [246, 0]
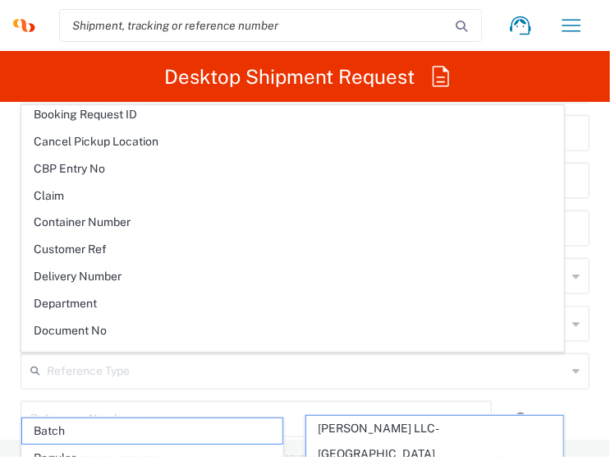
click at [16, 256] on div "Delivery close time" at bounding box center [305, 234] width 578 height 48
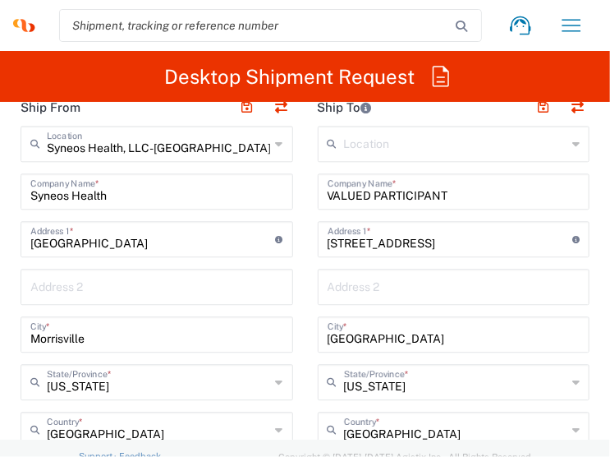
scroll to position [1232, 0]
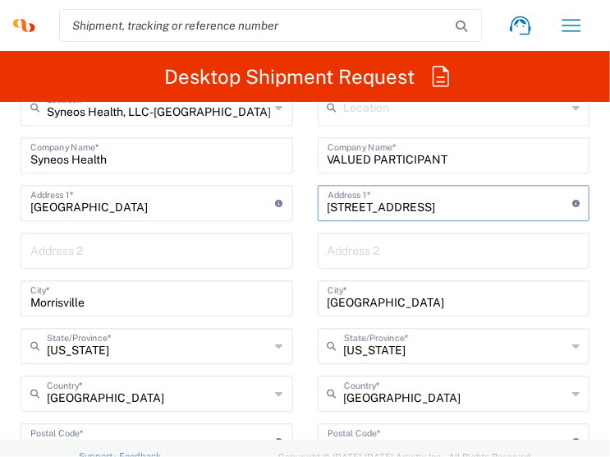
click at [377, 212] on input "[STREET_ADDRESS]" at bounding box center [451, 201] width 246 height 29
click at [381, 206] on input "[STREET_ADDRESS]" at bounding box center [451, 201] width 246 height 29
paste input "[STREET_ADDRESS][PERSON_NAME]"
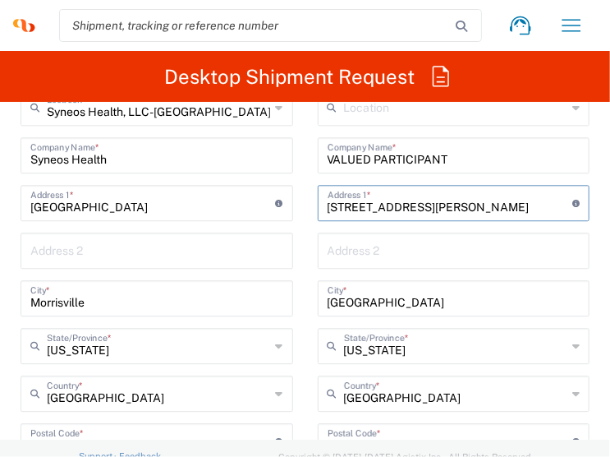
type input "[STREET_ADDRESS][PERSON_NAME]"
click at [381, 306] on input "[GEOGRAPHIC_DATA]" at bounding box center [454, 297] width 253 height 29
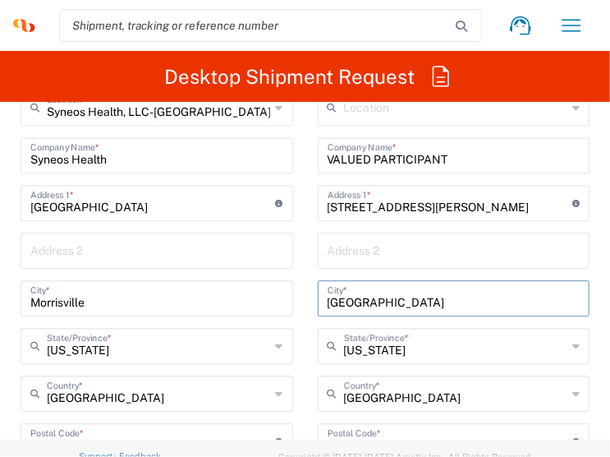
click at [381, 306] on input "[GEOGRAPHIC_DATA]" at bounding box center [454, 297] width 253 height 29
paste input "[GEOGRAPHIC_DATA]"
type input "[GEOGRAPHIC_DATA]"
click at [381, 351] on input "text" at bounding box center [455, 344] width 223 height 29
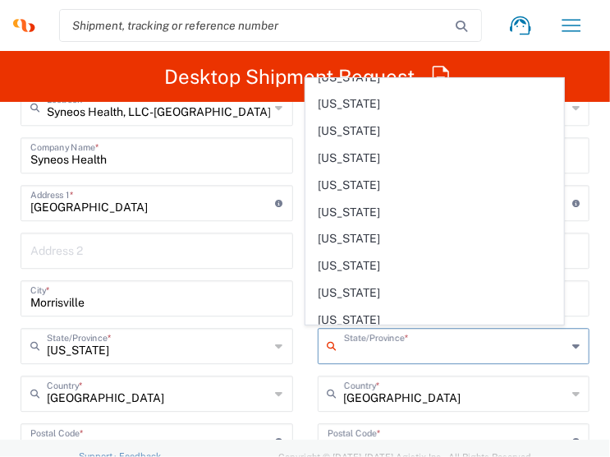
scroll to position [1232, 0]
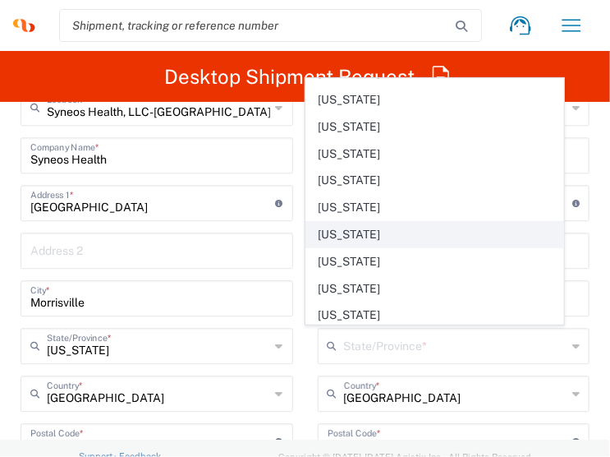
click at [322, 222] on span "[US_STATE]" at bounding box center [434, 234] width 256 height 25
type input "[US_STATE]"
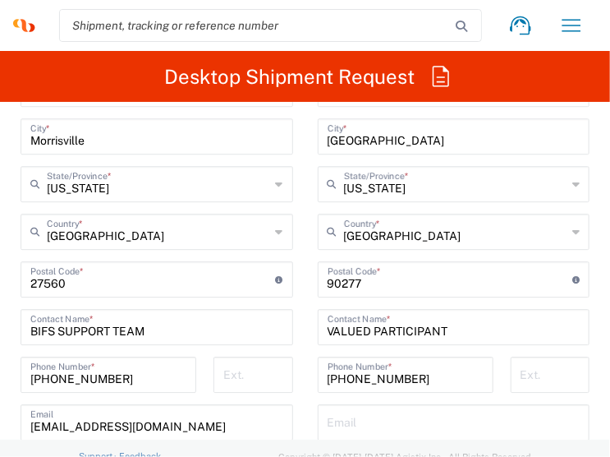
scroll to position [1397, 0]
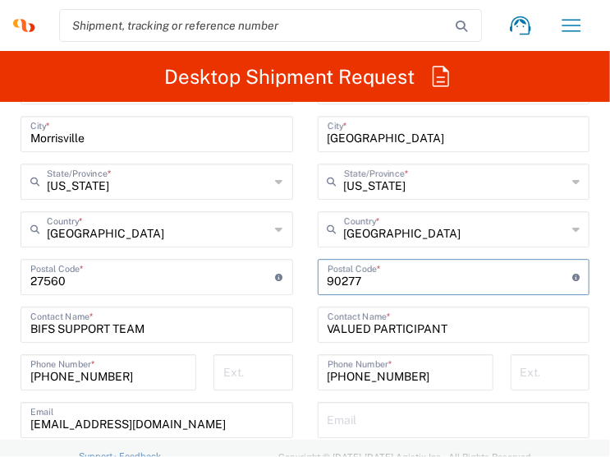
click at [328, 274] on input "undefined" at bounding box center [451, 275] width 246 height 29
paste input "22307"
type input "22307"
click at [357, 375] on input "[PHONE_NUMBER]" at bounding box center [406, 371] width 156 height 29
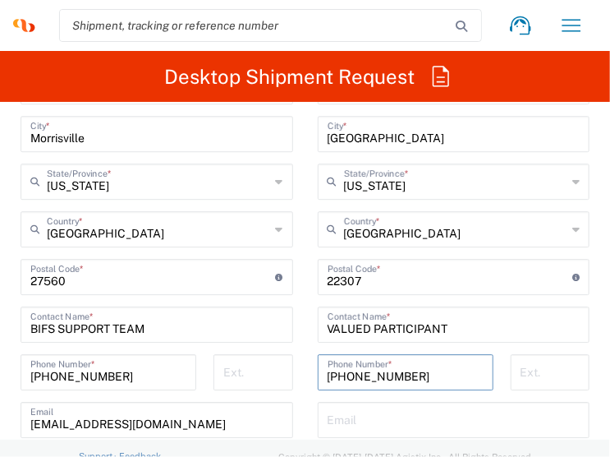
click at [357, 375] on input "[PHONE_NUMBER]" at bounding box center [406, 371] width 156 height 29
paste input "[PHONE_NUMBER]"
click at [346, 375] on input "[PHONE_NUMBER]" at bounding box center [406, 371] width 156 height 29
click at [328, 371] on input "([PHONE_NUMBER]" at bounding box center [406, 371] width 156 height 29
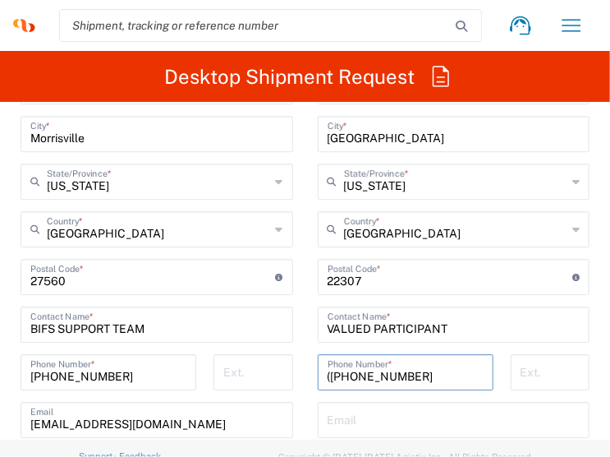
click at [328, 379] on input "([PHONE_NUMBER]" at bounding box center [406, 371] width 156 height 29
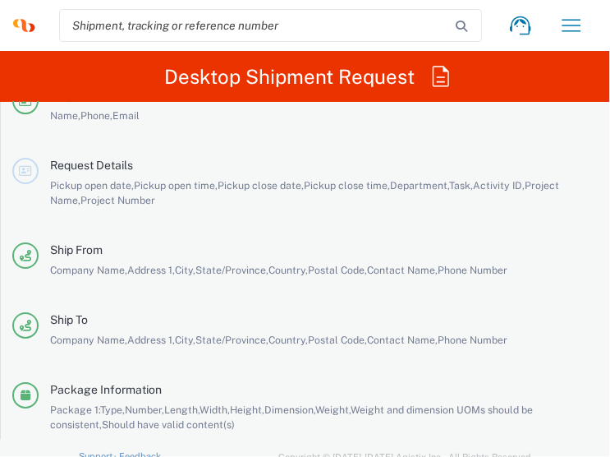
scroll to position [3719, 0]
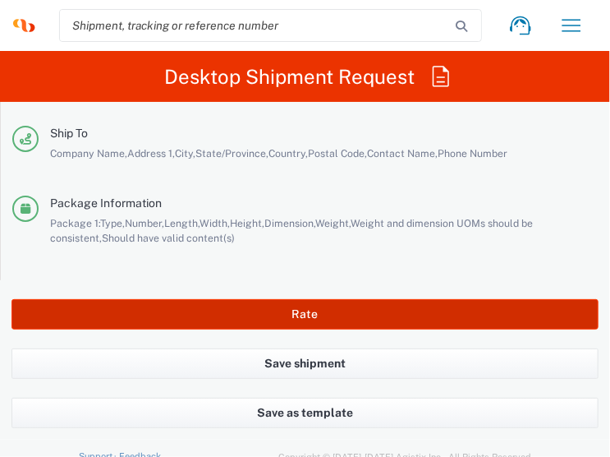
type input "[PHONE_NUMBER]"
click at [286, 300] on button "Rate" at bounding box center [305, 314] width 587 height 30
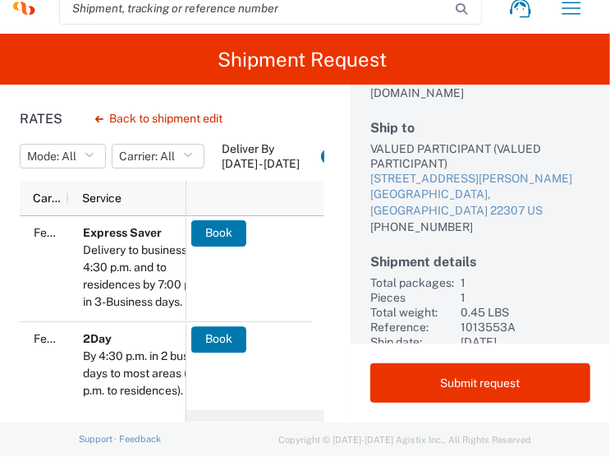
scroll to position [176, 0]
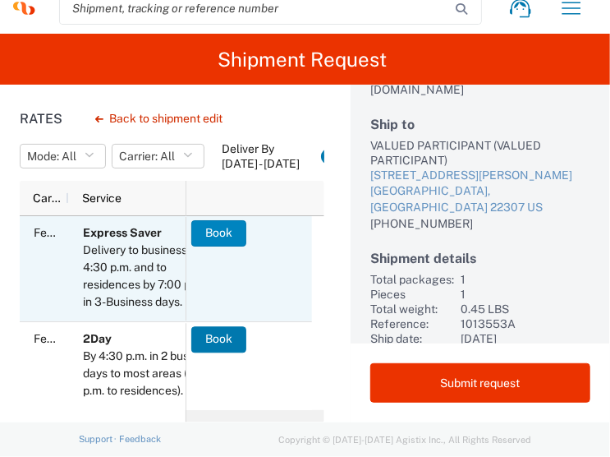
click at [197, 241] on button "Book" at bounding box center [218, 233] width 55 height 26
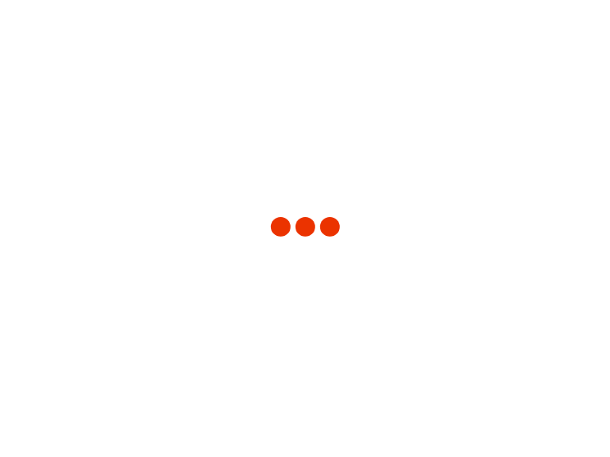
scroll to position [169, 0]
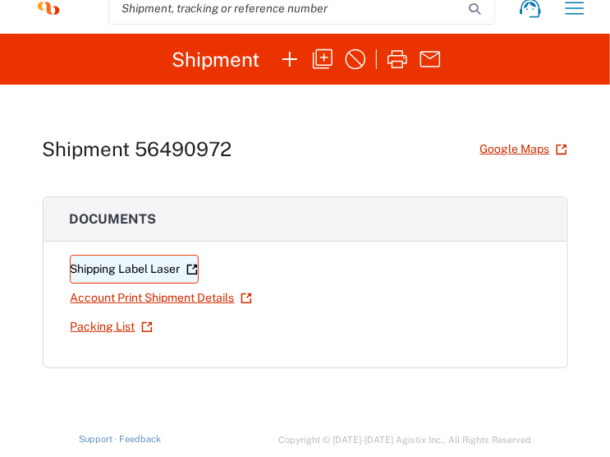
click at [131, 272] on link "Shipping Label Laser" at bounding box center [134, 269] width 129 height 29
